Goal: Go to known website: Access a specific website the user already knows

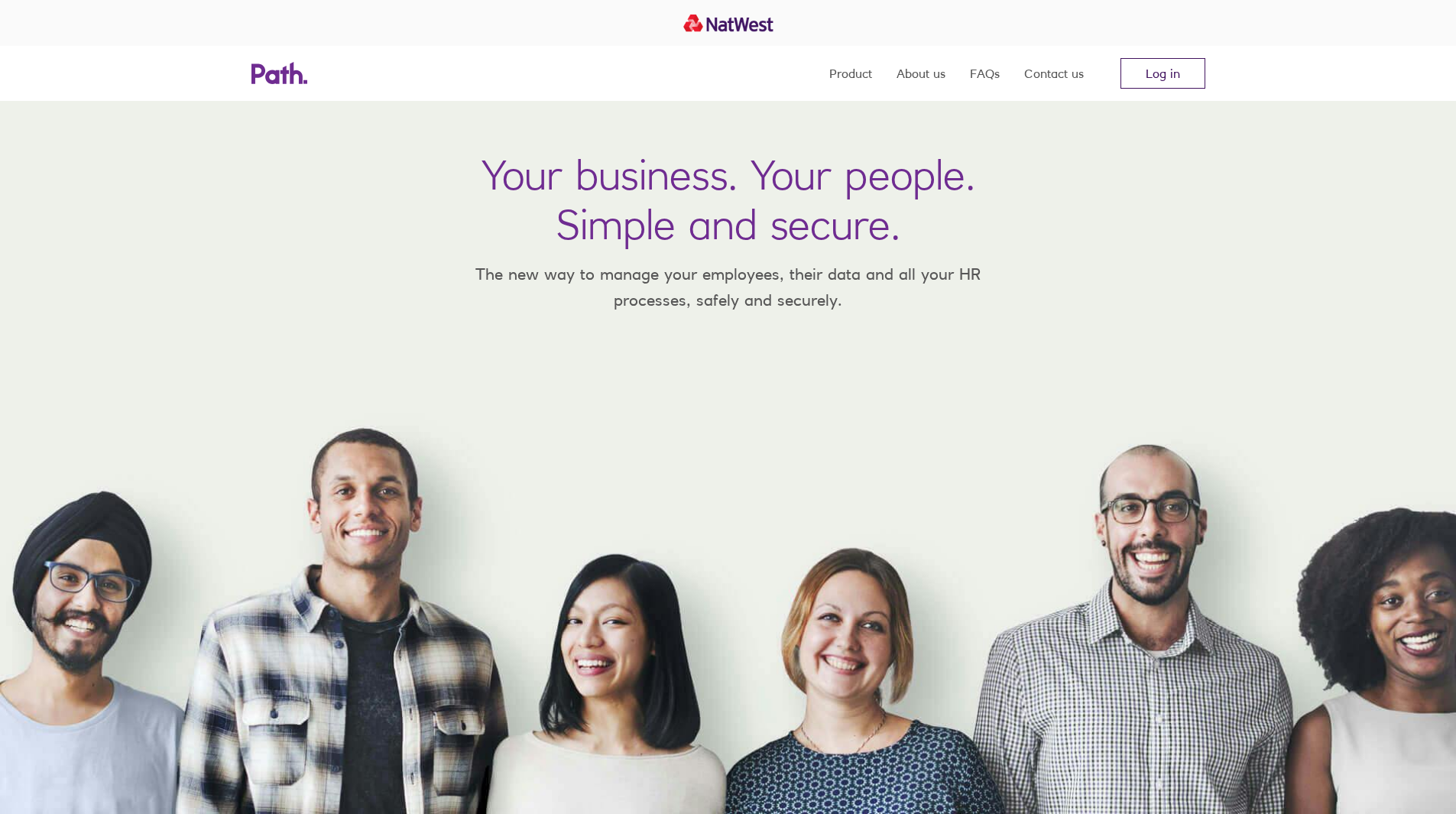
drag, startPoint x: 0, startPoint y: 0, endPoint x: 1140, endPoint y: 59, distance: 1141.5
click at [1140, 59] on link "Log in" at bounding box center [1162, 74] width 85 height 31
